Goal: Check status

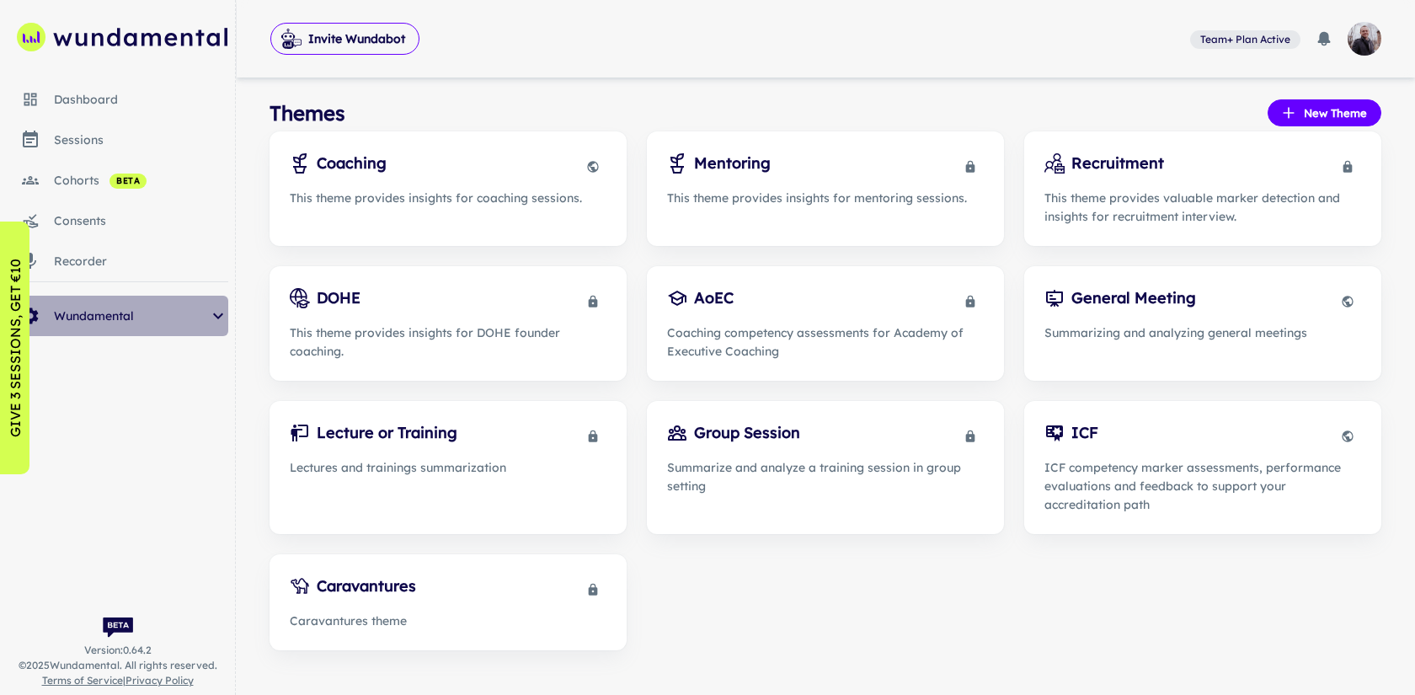
click at [145, 302] on div "Wundamental" at bounding box center [117, 316] width 221 height 40
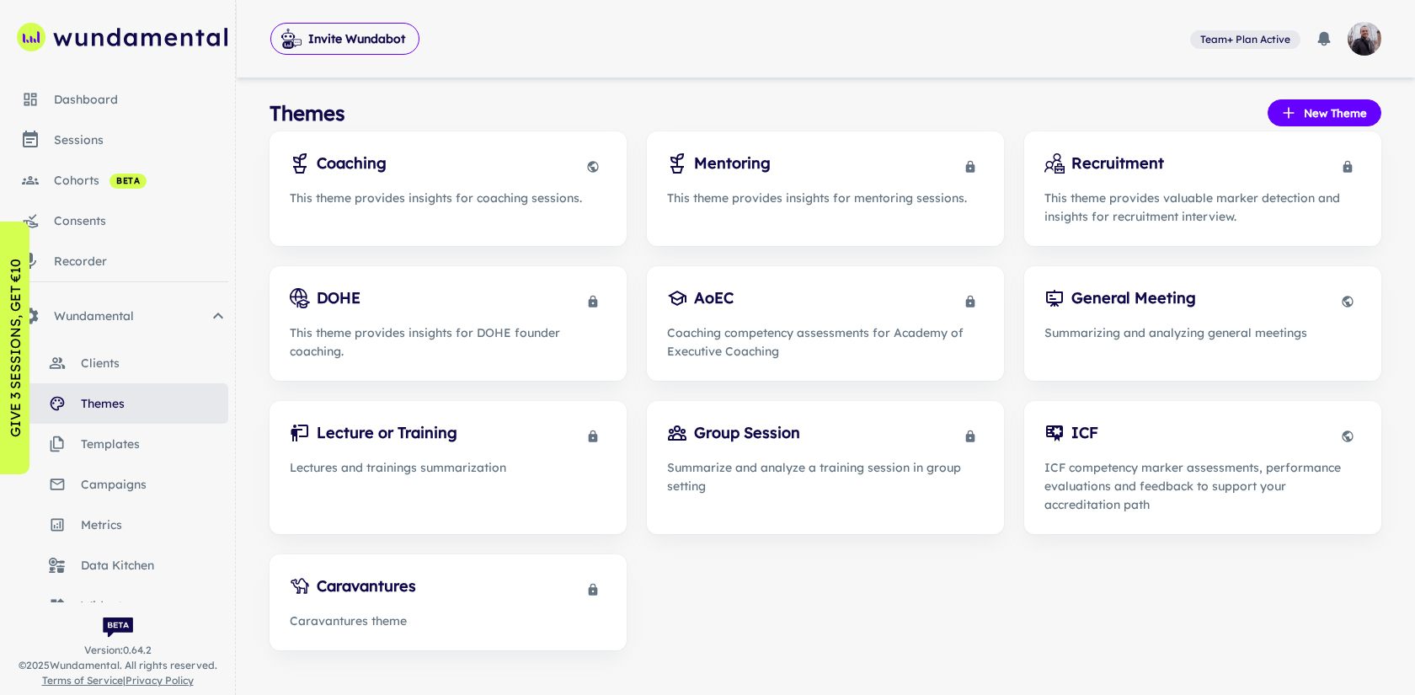
click at [109, 562] on span "Data Kitchen" at bounding box center [154, 565] width 147 height 19
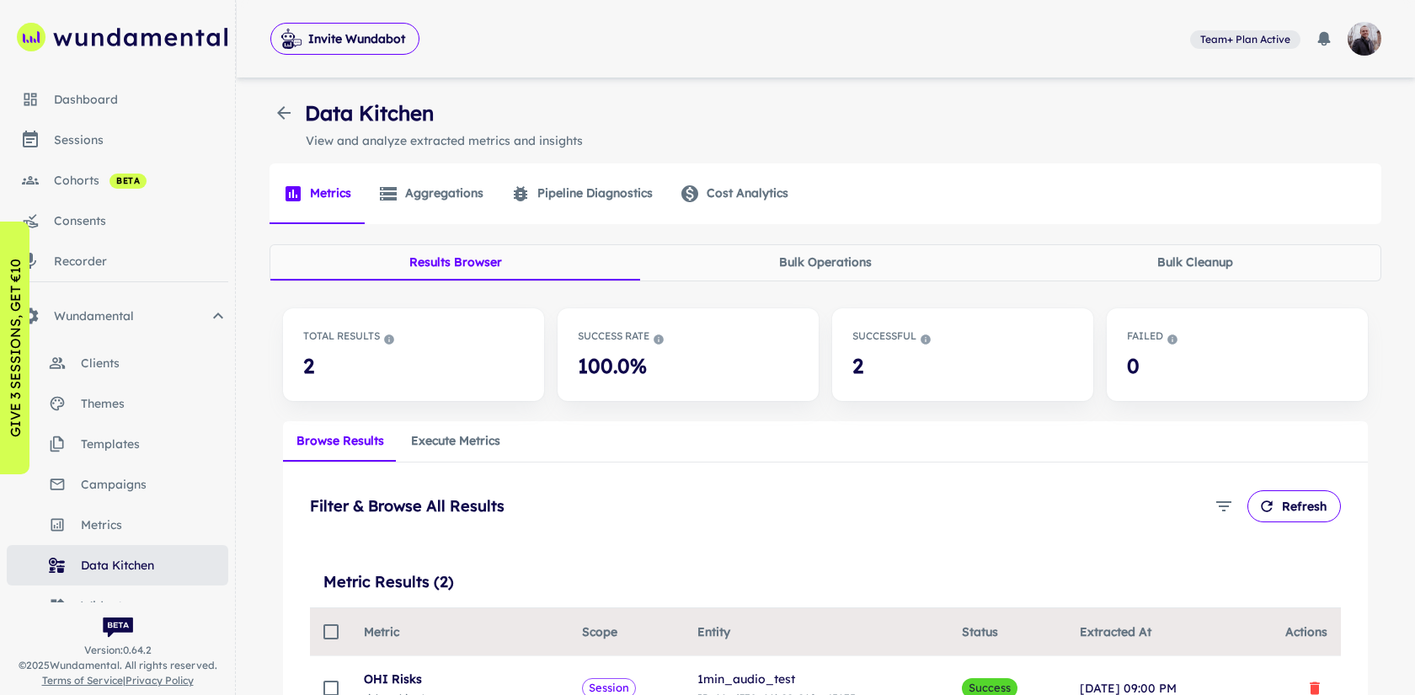
click at [620, 184] on button "Pipeline Diagnostics" at bounding box center [581, 193] width 169 height 61
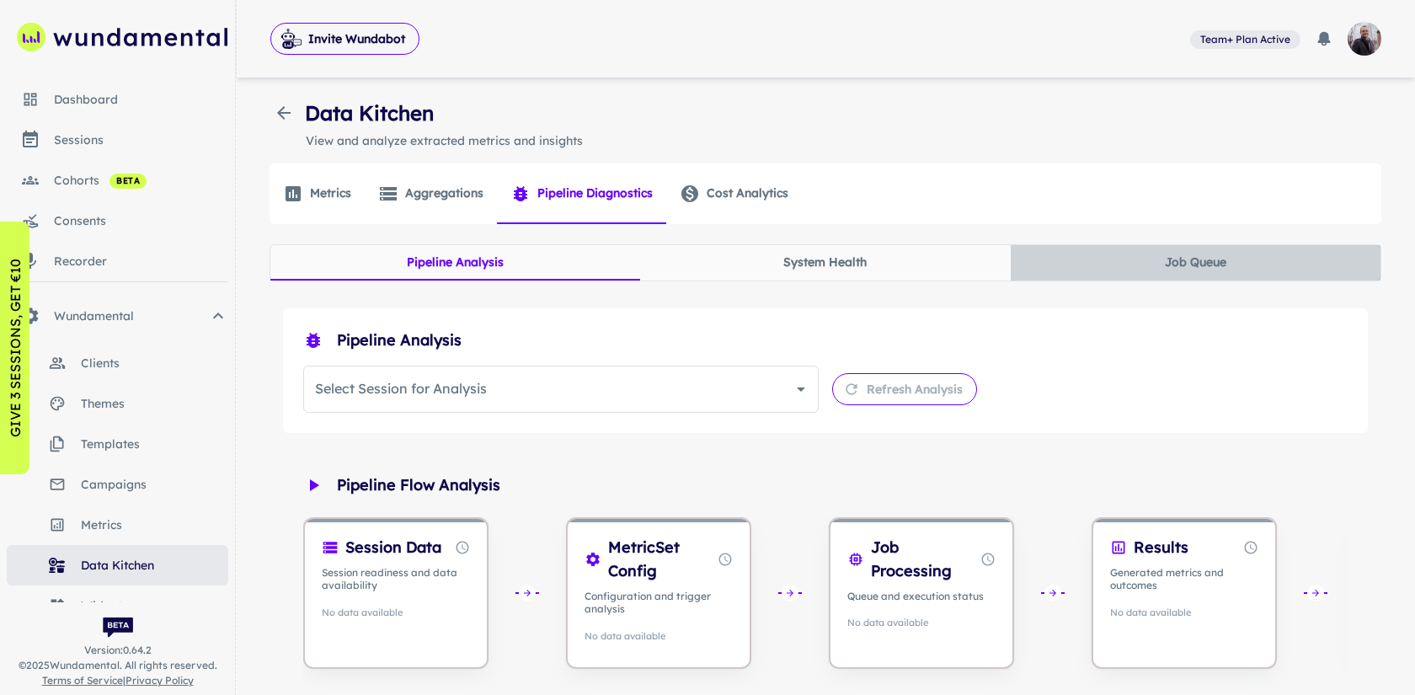
click at [1182, 256] on button "Job Queue" at bounding box center [1195, 262] width 370 height 35
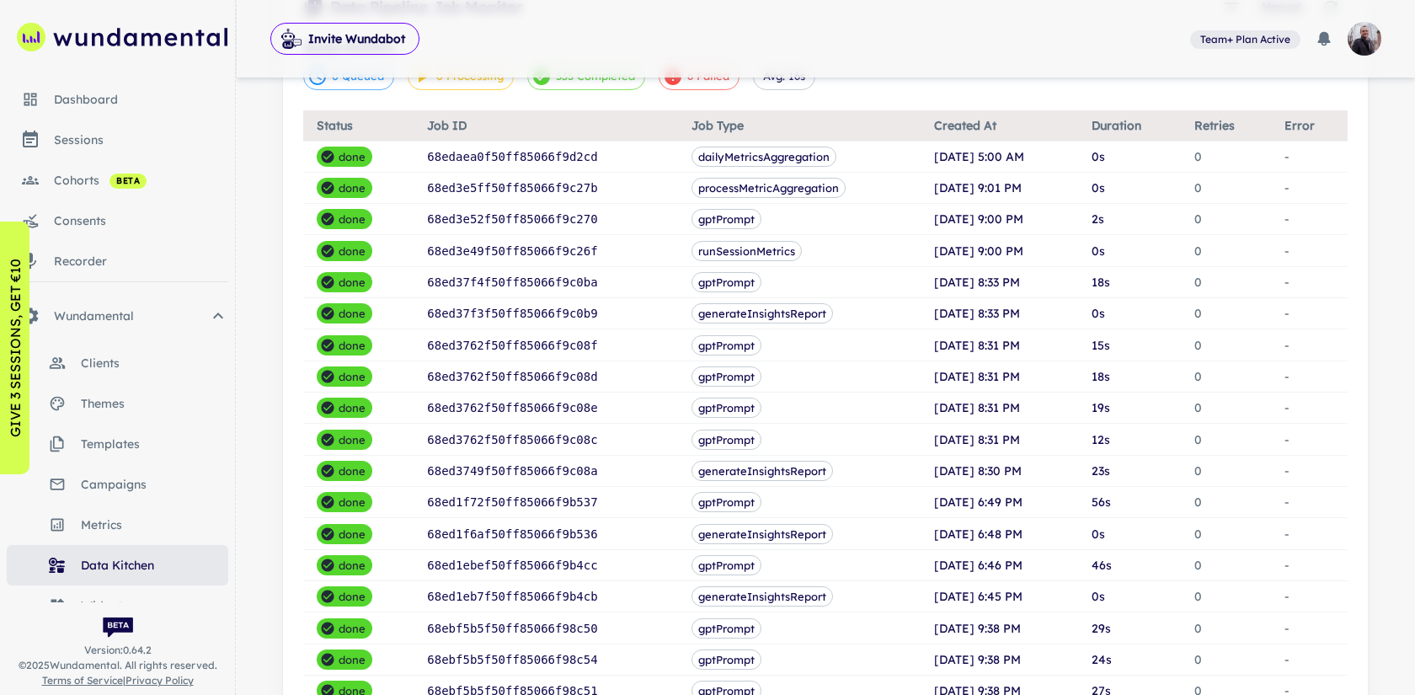
scroll to position [342, 0]
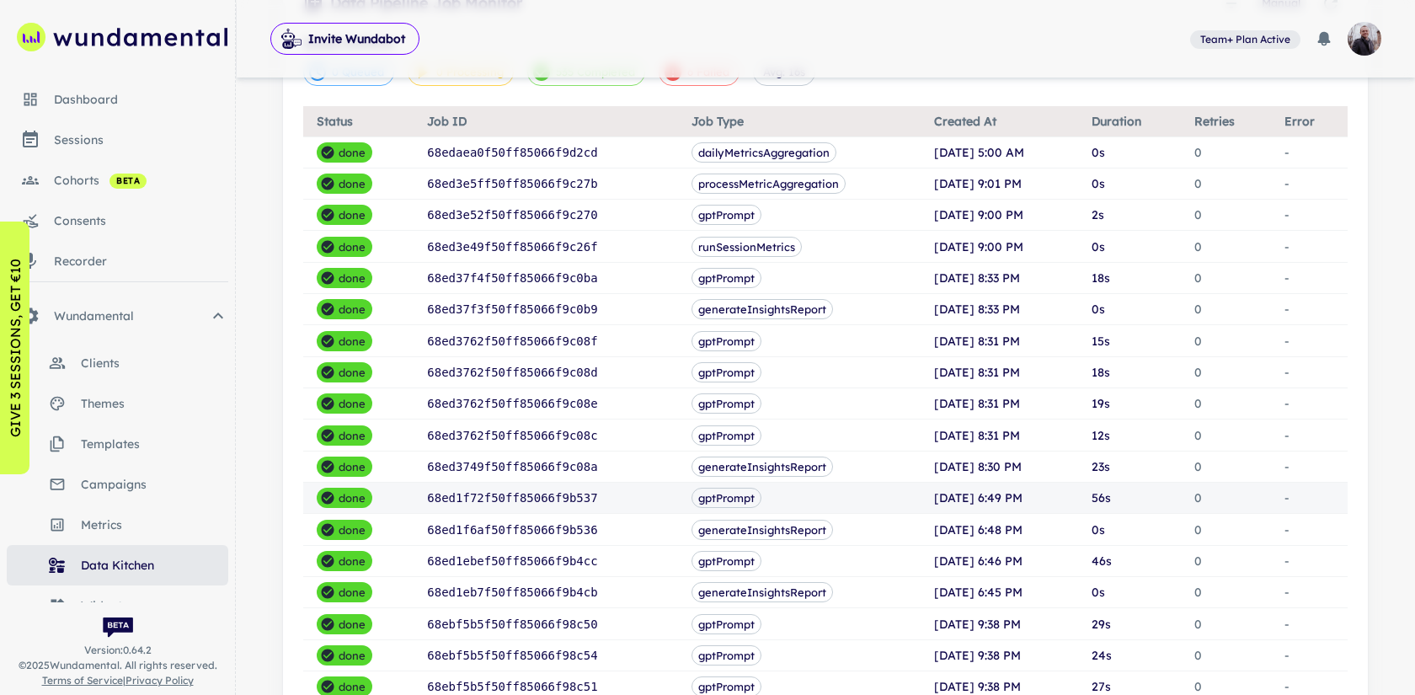
click at [658, 504] on td "68ed1f72f50ff85066f9b537" at bounding box center [545, 498] width 264 height 31
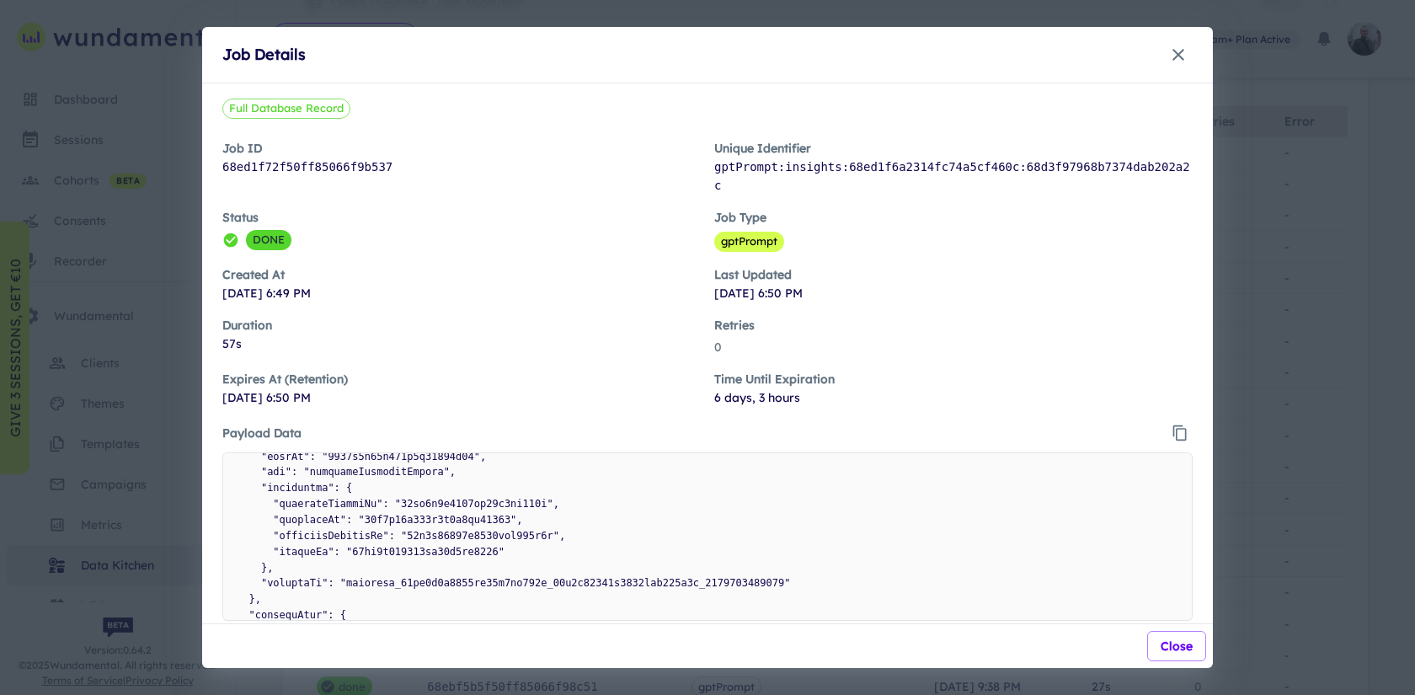
scroll to position [315, 0]
click at [1176, 58] on icon "button" at bounding box center [1178, 55] width 20 height 20
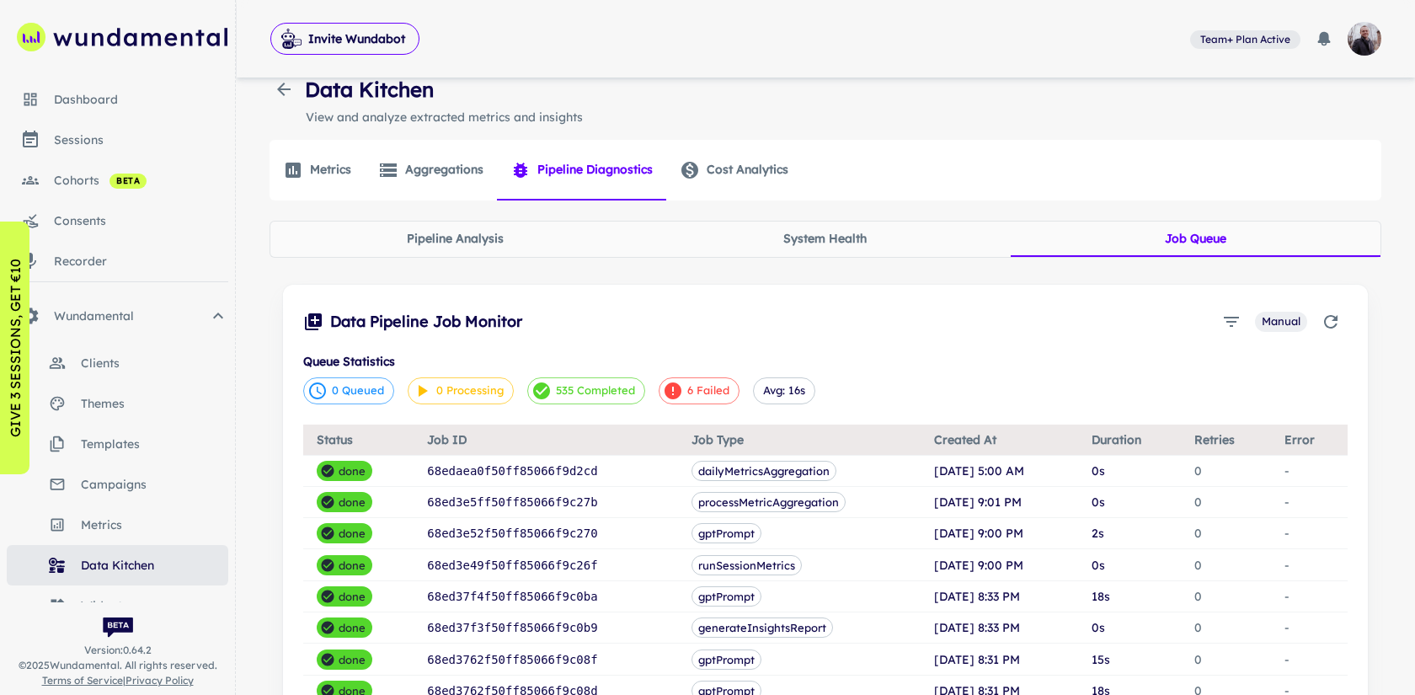
scroll to position [0, 0]
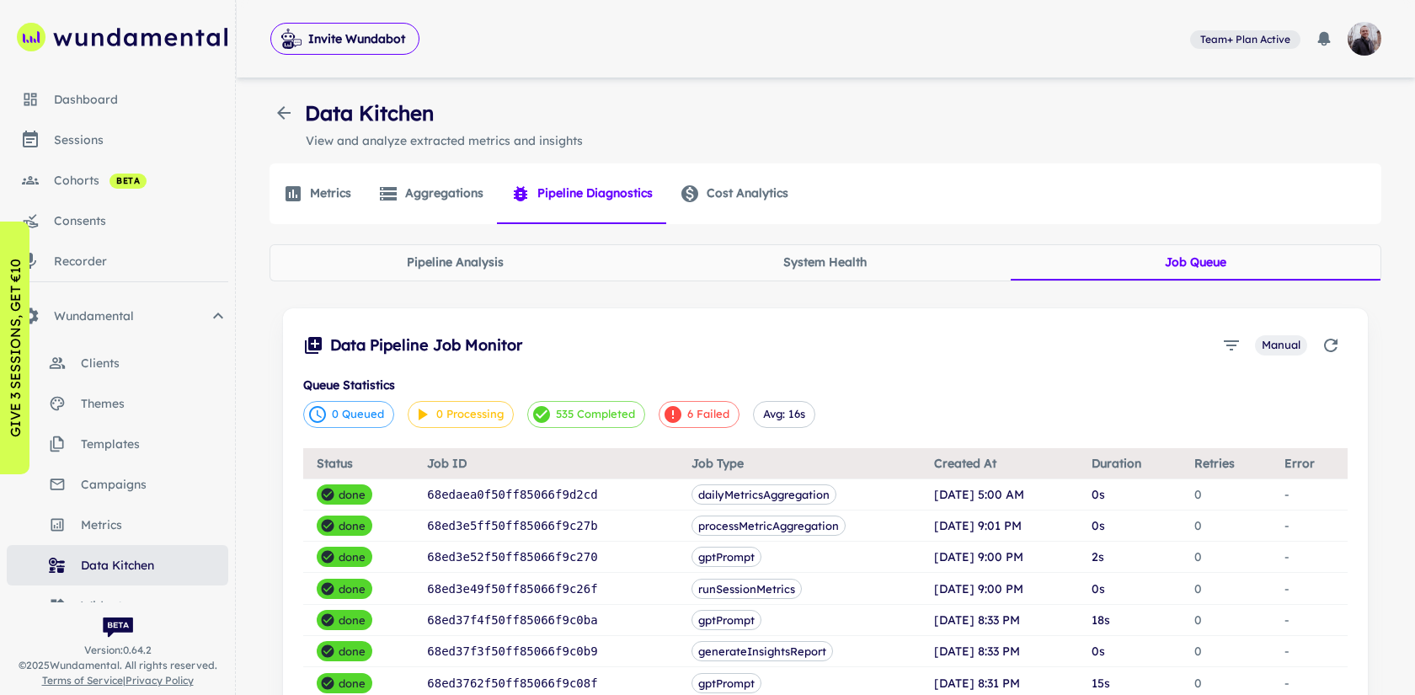
click at [671, 418] on icon at bounding box center [673, 414] width 20 height 20
click at [1233, 349] on icon "Toggle filters" at bounding box center [1231, 345] width 20 height 20
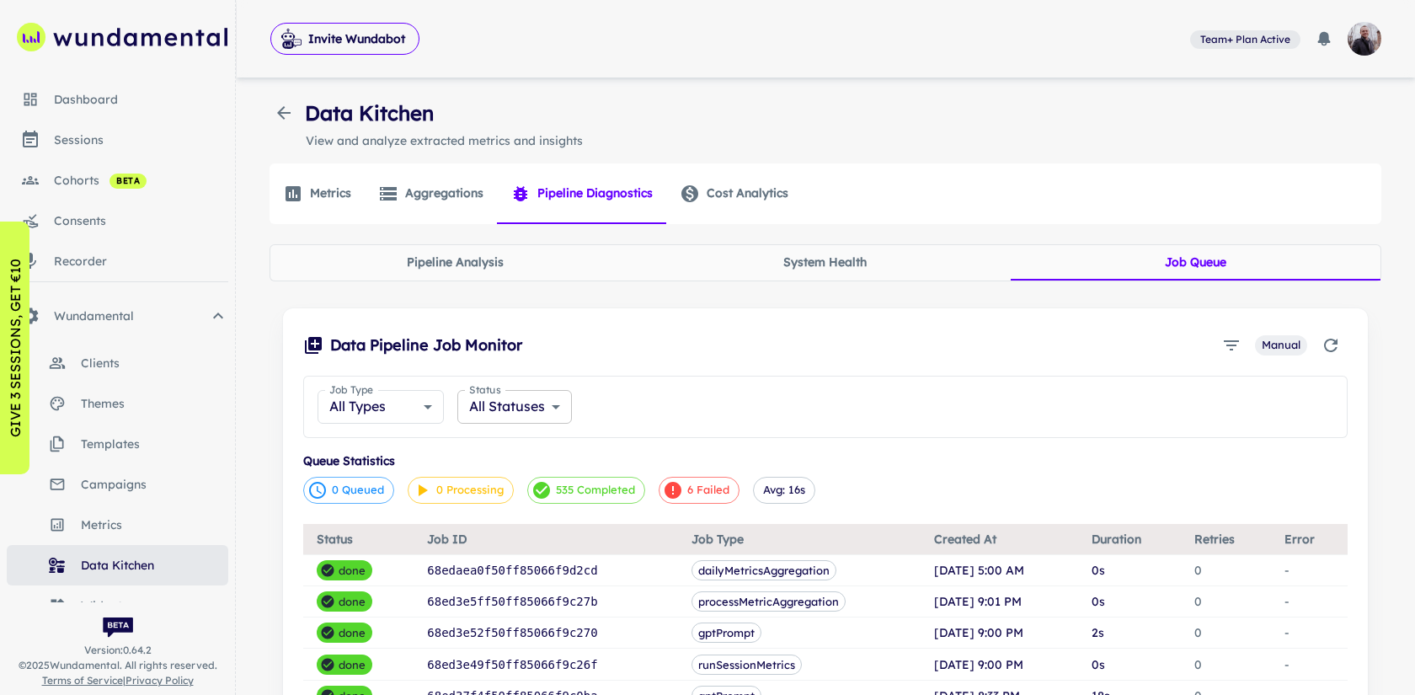
click at [514, 408] on body "Invite Wundabot Team+ Plan Active 0 Dashboard sessions cohorts beta consents re…" at bounding box center [707, 347] width 1415 height 695
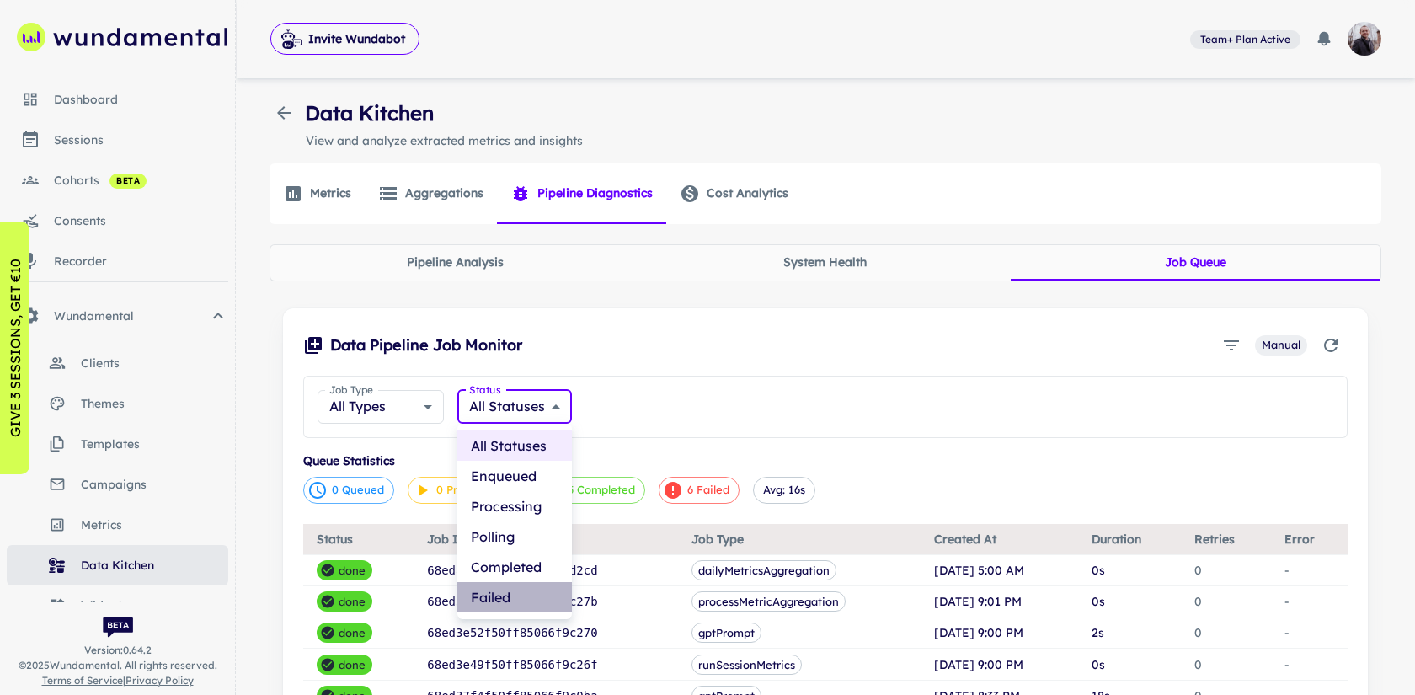
click at [489, 599] on li "Failed" at bounding box center [514, 597] width 115 height 30
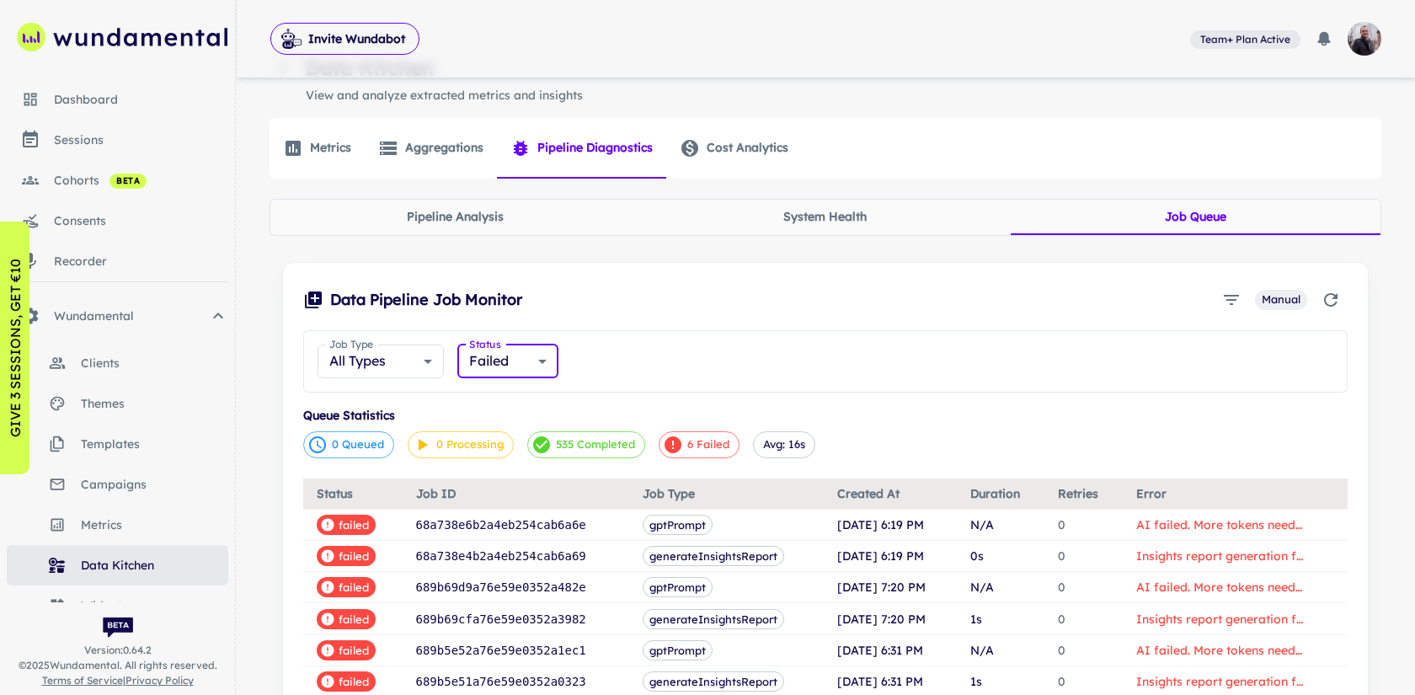
scroll to position [149, 0]
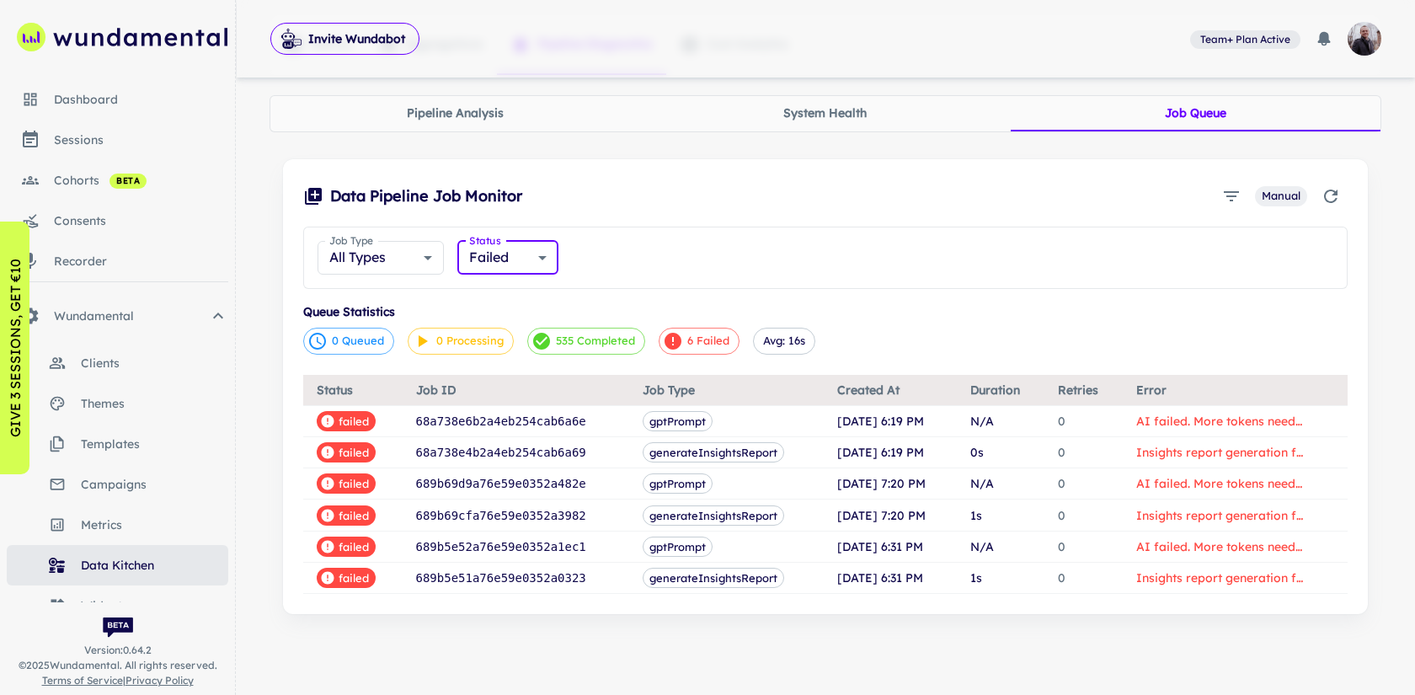
click at [524, 257] on body "Invite Wundabot Team+ Plan Active 0 Dashboard sessions cohorts beta consents re…" at bounding box center [707, 198] width 1415 height 695
click at [509, 294] on li "All Statuses" at bounding box center [507, 295] width 103 height 30
type input "***"
